Goal: Task Accomplishment & Management: Complete application form

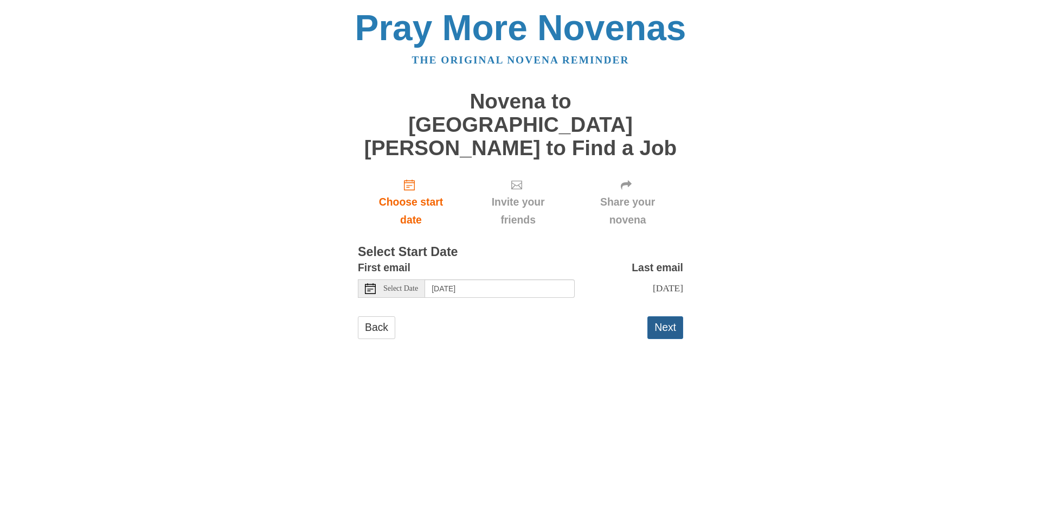
click at [666, 316] on button "Next" at bounding box center [665, 327] width 36 height 22
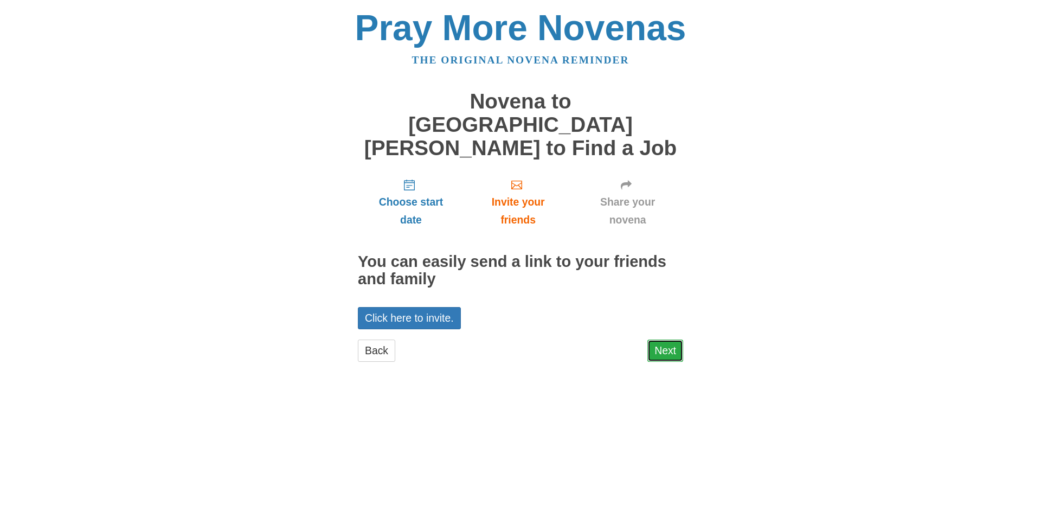
click at [671, 339] on link "Next" at bounding box center [665, 350] width 36 height 22
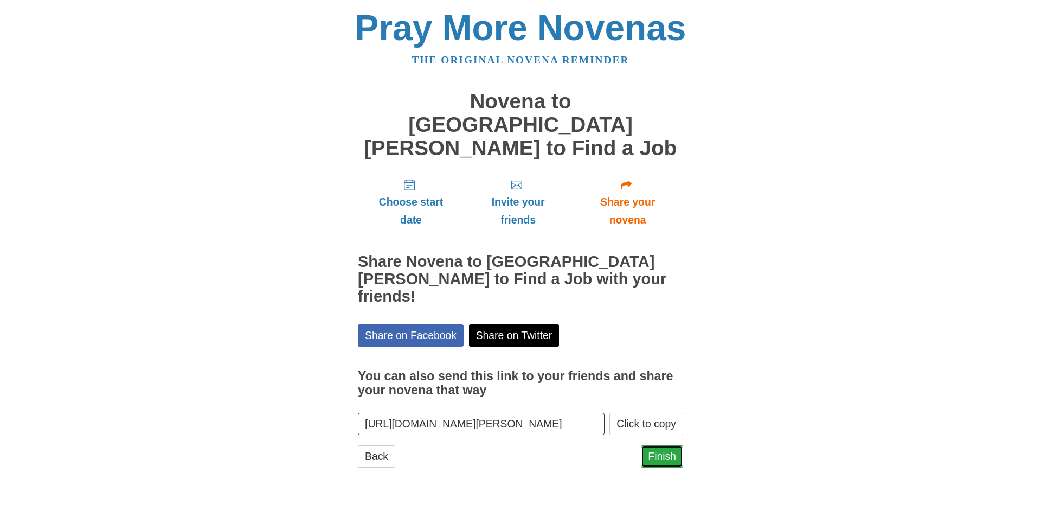
click at [663, 445] on link "Finish" at bounding box center [662, 456] width 42 height 22
